Goal: Transaction & Acquisition: Subscribe to service/newsletter

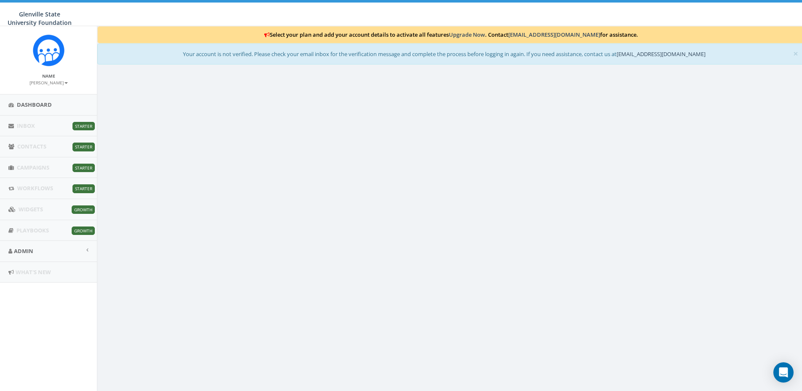
scroll to position [26, 0]
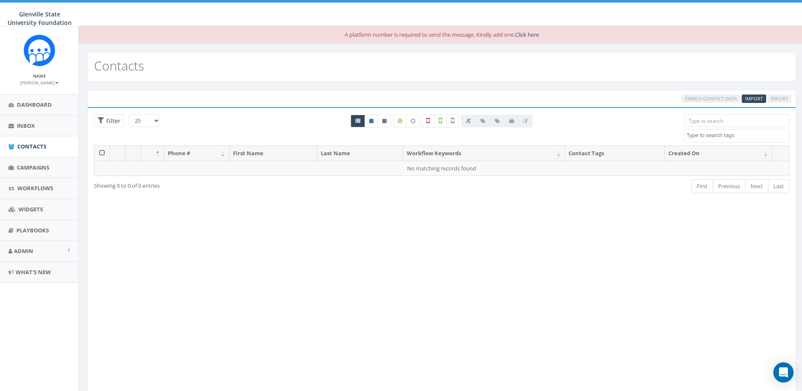
click at [40, 83] on small "[PERSON_NAME]" at bounding box center [39, 83] width 38 height 6
click at [30, 108] on link "Sign Out" at bounding box center [42, 106] width 67 height 11
